Goal: Use online tool/utility: Utilize a website feature to perform a specific function

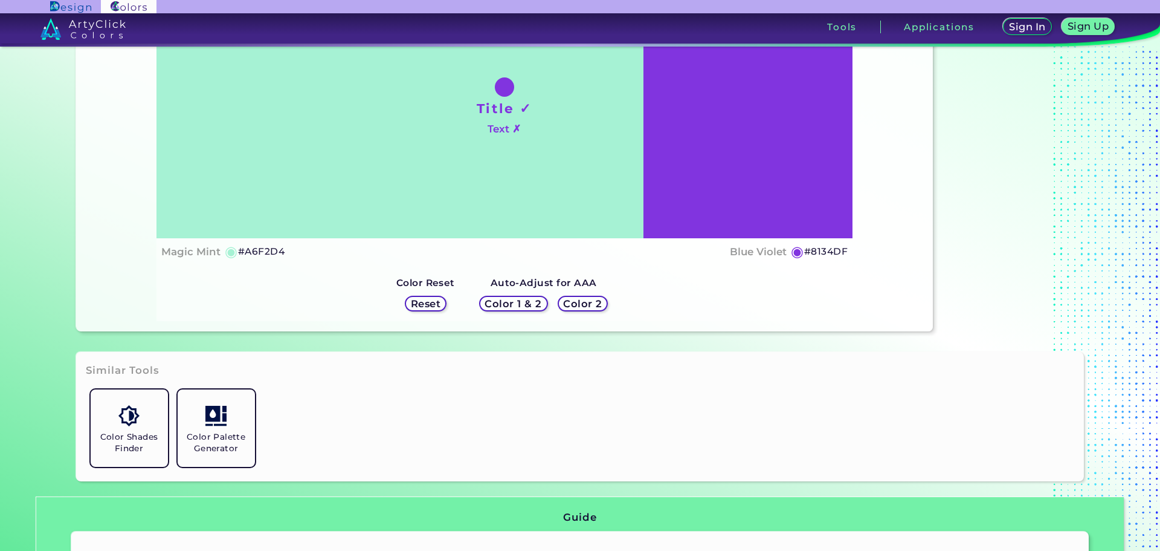
scroll to position [181, 0]
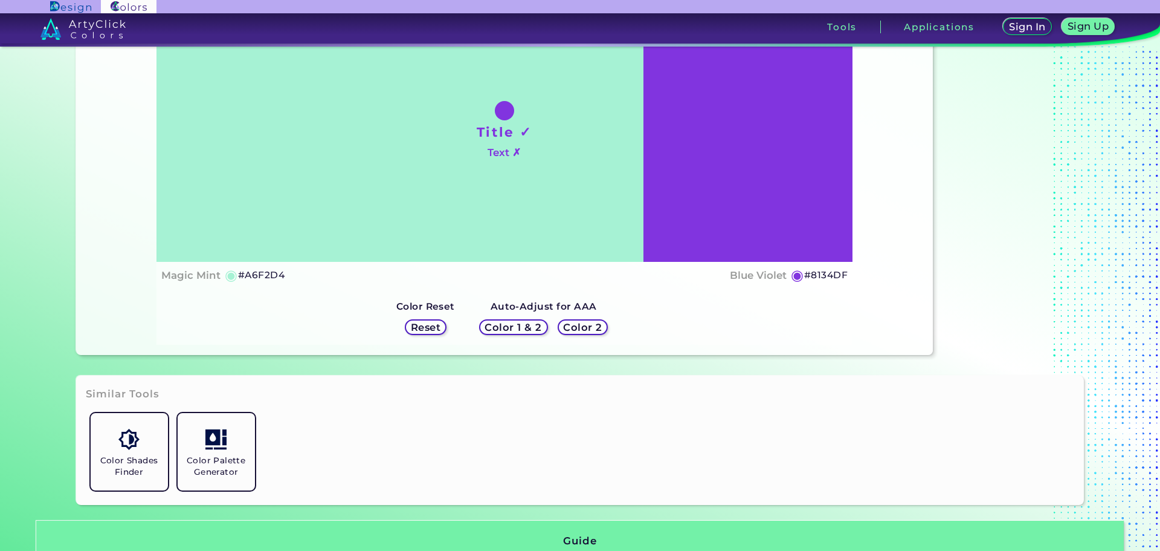
click at [246, 277] on h5 "#A6F2D4" at bounding box center [261, 275] width 47 height 16
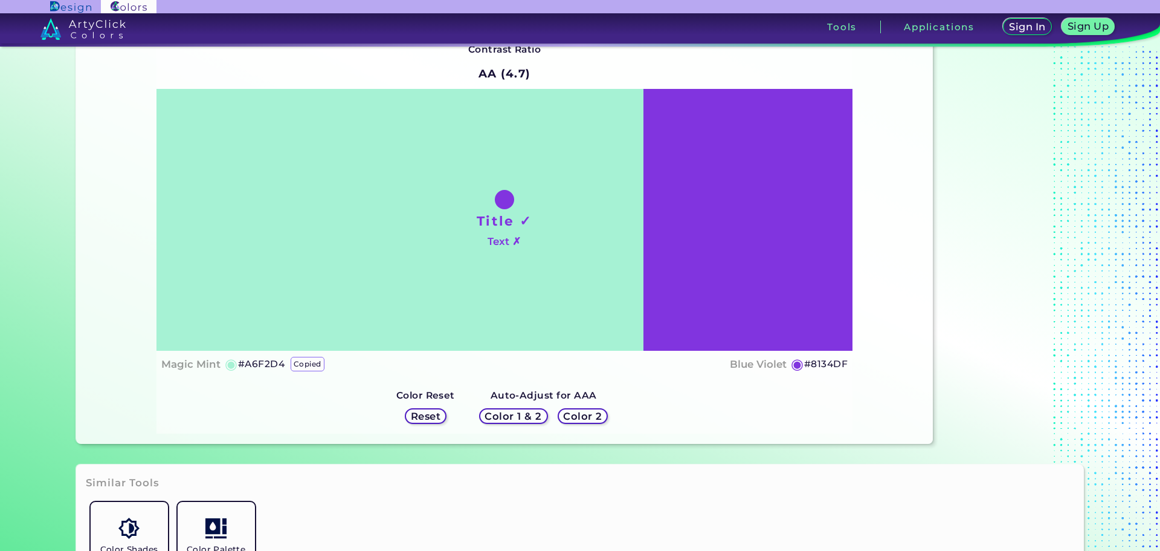
scroll to position [0, 0]
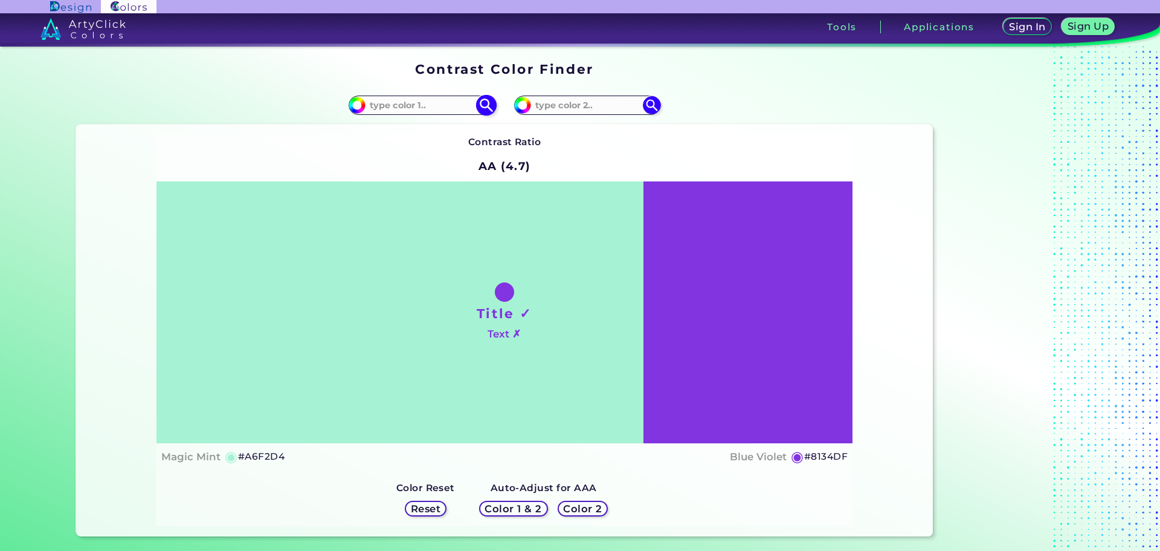
click at [357, 104] on input "#a6f2d4" at bounding box center [355, 103] width 15 height 15
type input "#4b866e"
type input "#4B866E"
type input "#428067"
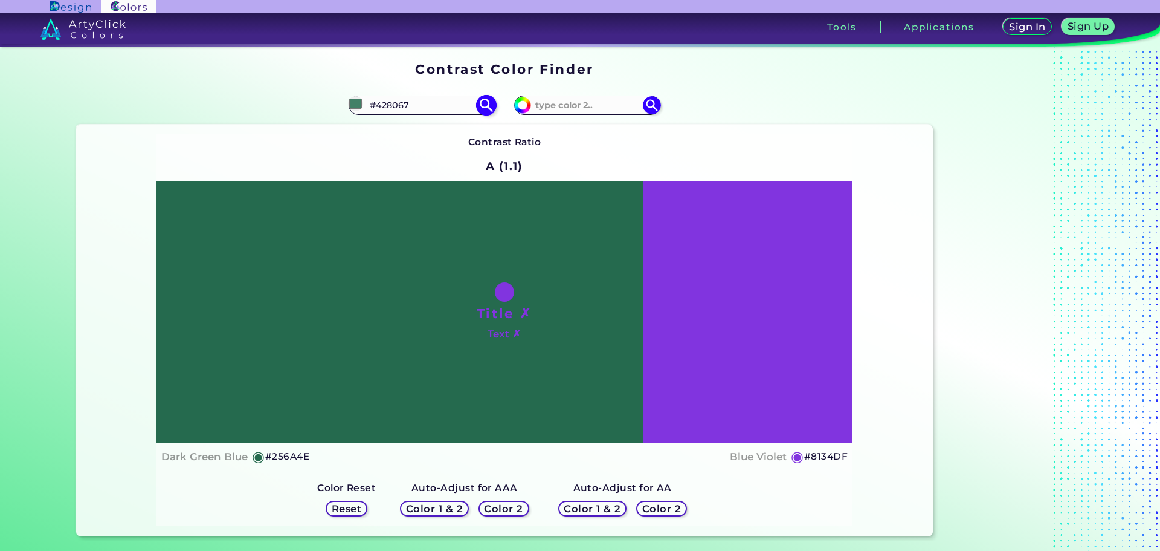
type input "#115a3d"
type input "#115A3D"
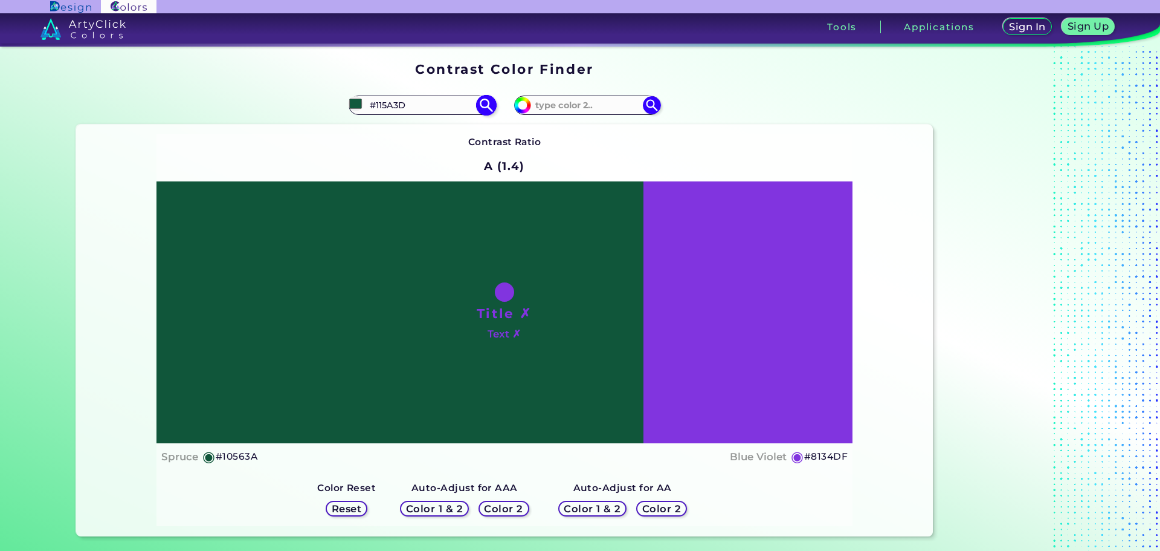
type input "#0f573a"
type input "#0F573A"
type input "#0e583a"
type input "#0E583A"
type input "#0e583a"
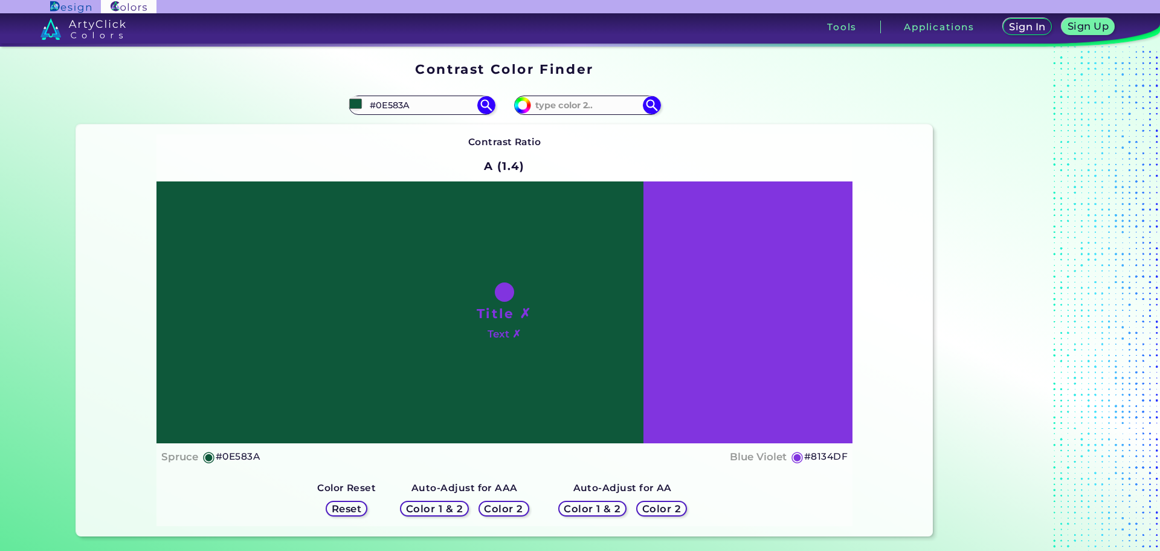
click at [616, 143] on div "Contrast Ratio A (1.4) Title ✗ Text ✗ Spruce ◉ #0E583A Blue Violet" at bounding box center [505, 330] width 696 height 392
click at [640, 114] on div "#8134df" at bounding box center [587, 104] width 146 height 19
click at [648, 113] on img at bounding box center [651, 104] width 21 height 21
click at [487, 109] on img at bounding box center [486, 104] width 21 height 21
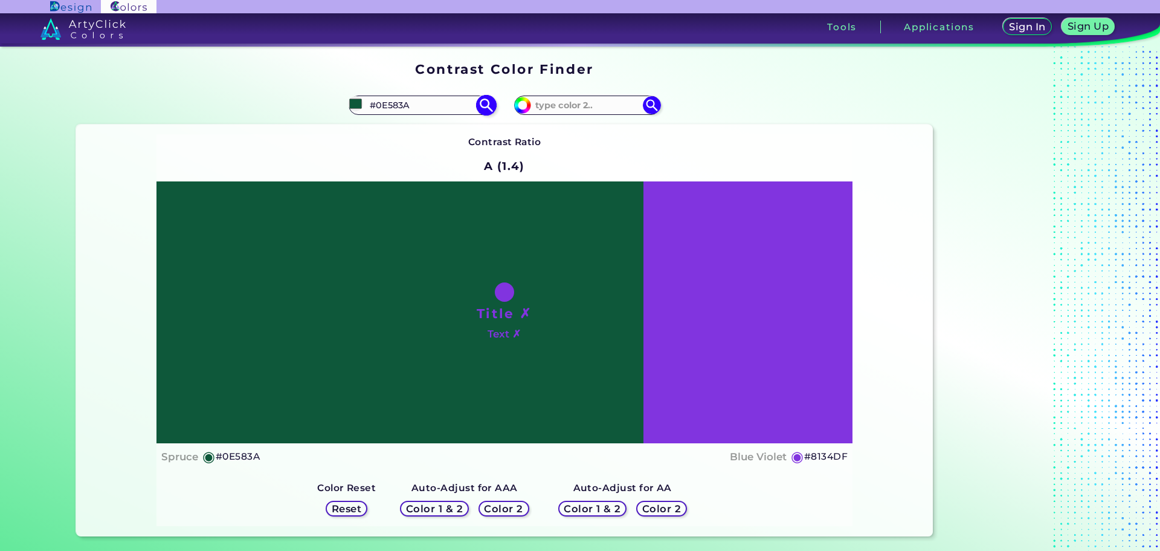
click at [487, 109] on img at bounding box center [486, 104] width 21 height 21
click at [522, 103] on input "#8134df" at bounding box center [521, 103] width 15 height 15
type input "#5d3e84"
type input "#5D3E84"
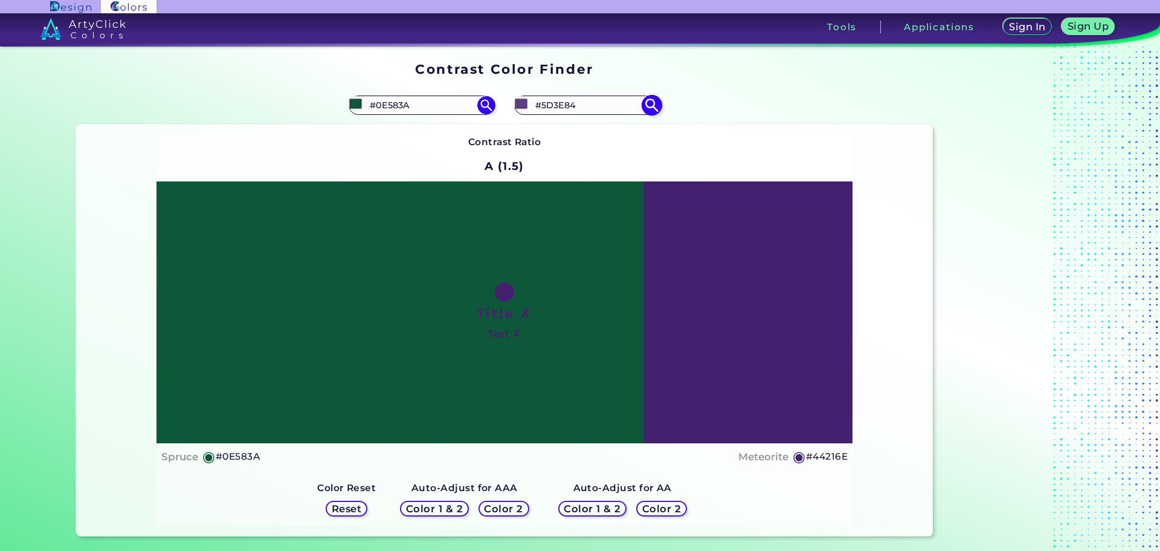
type input "#44216e"
type input "#44216E"
type input "#2e0363"
type input "#2E0363"
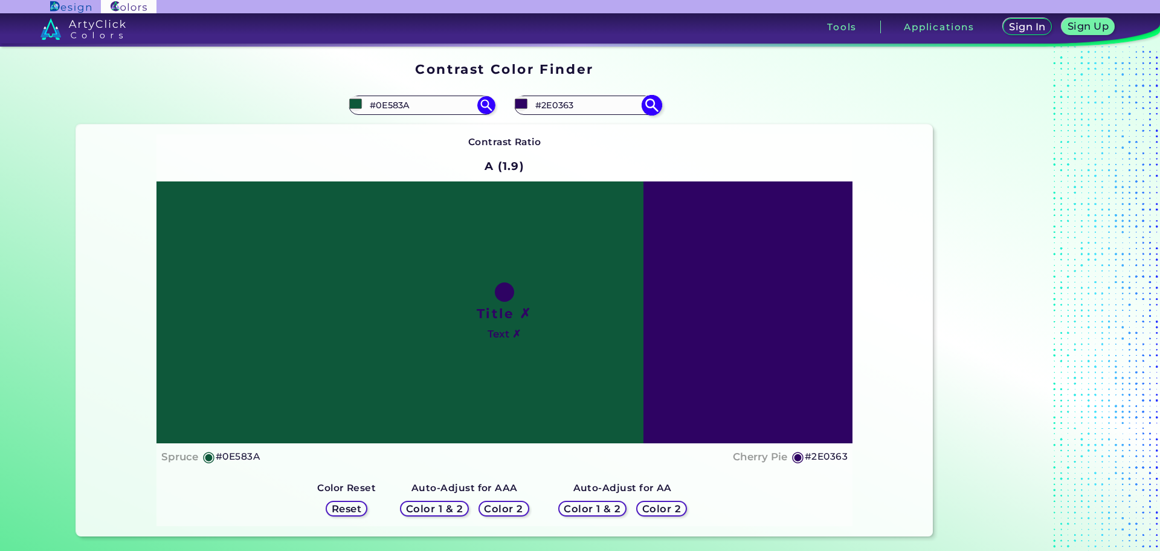
type input "#2e0363"
click at [652, 104] on img at bounding box center [651, 104] width 21 height 21
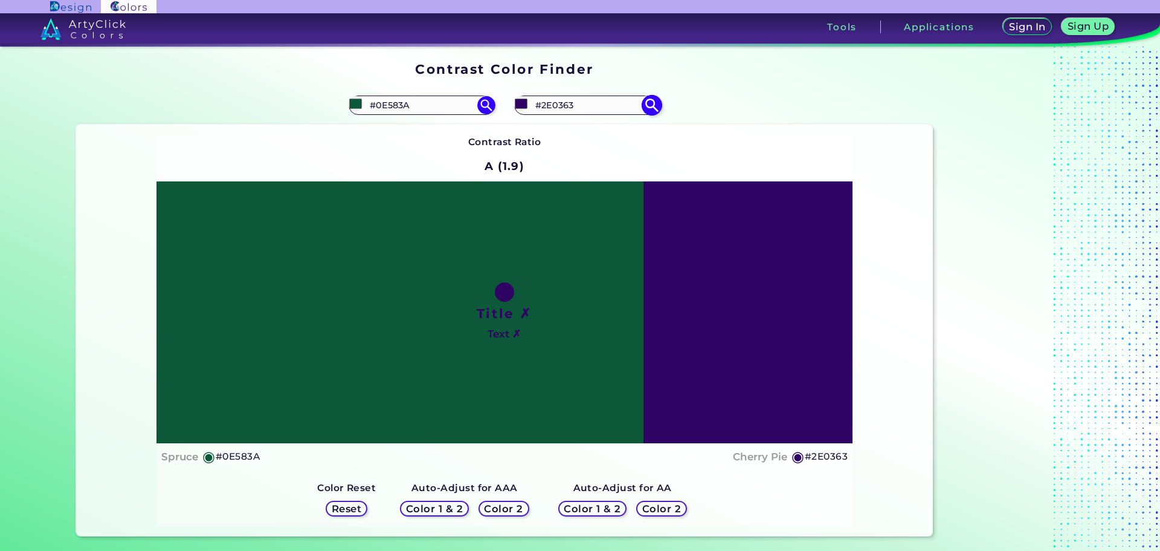
click at [649, 104] on img at bounding box center [651, 104] width 21 height 21
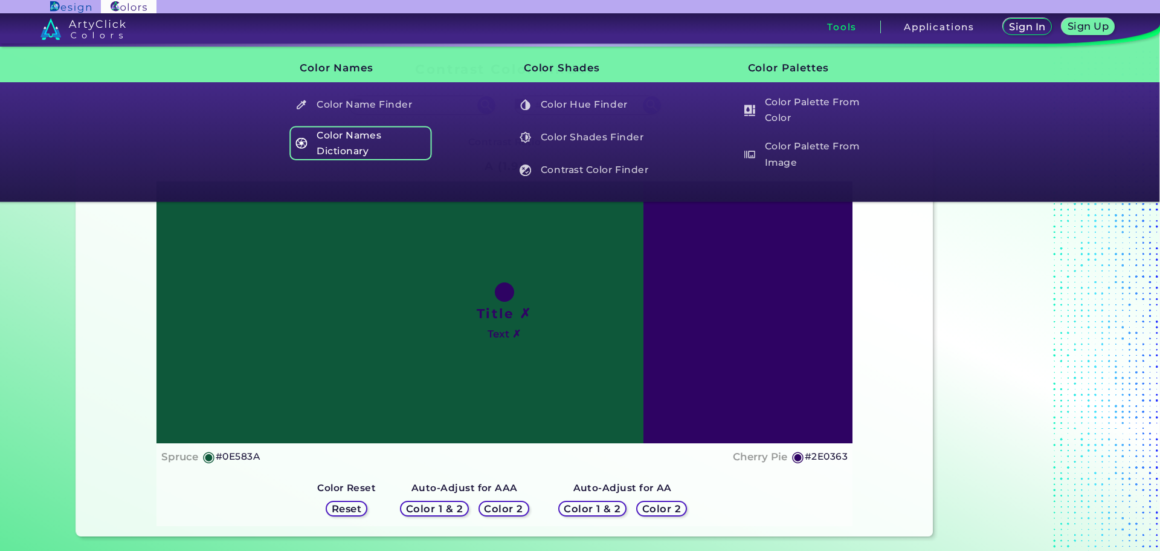
click at [364, 133] on h5 "Color Names Dictionary" at bounding box center [361, 143] width 142 height 34
